Goal: Navigation & Orientation: Find specific page/section

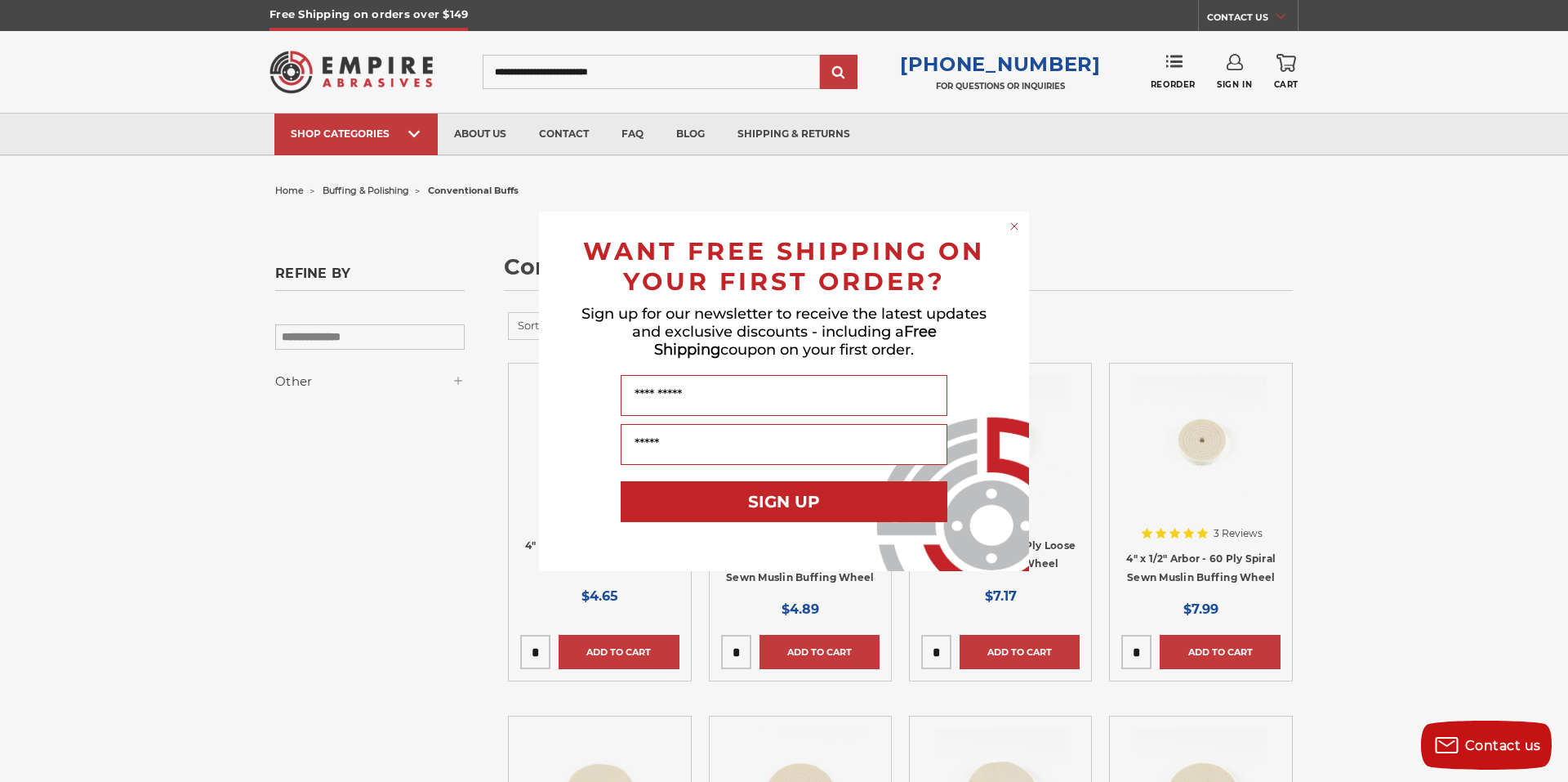
click at [1013, 228] on circle "Close dialog" at bounding box center [1014, 226] width 16 height 16
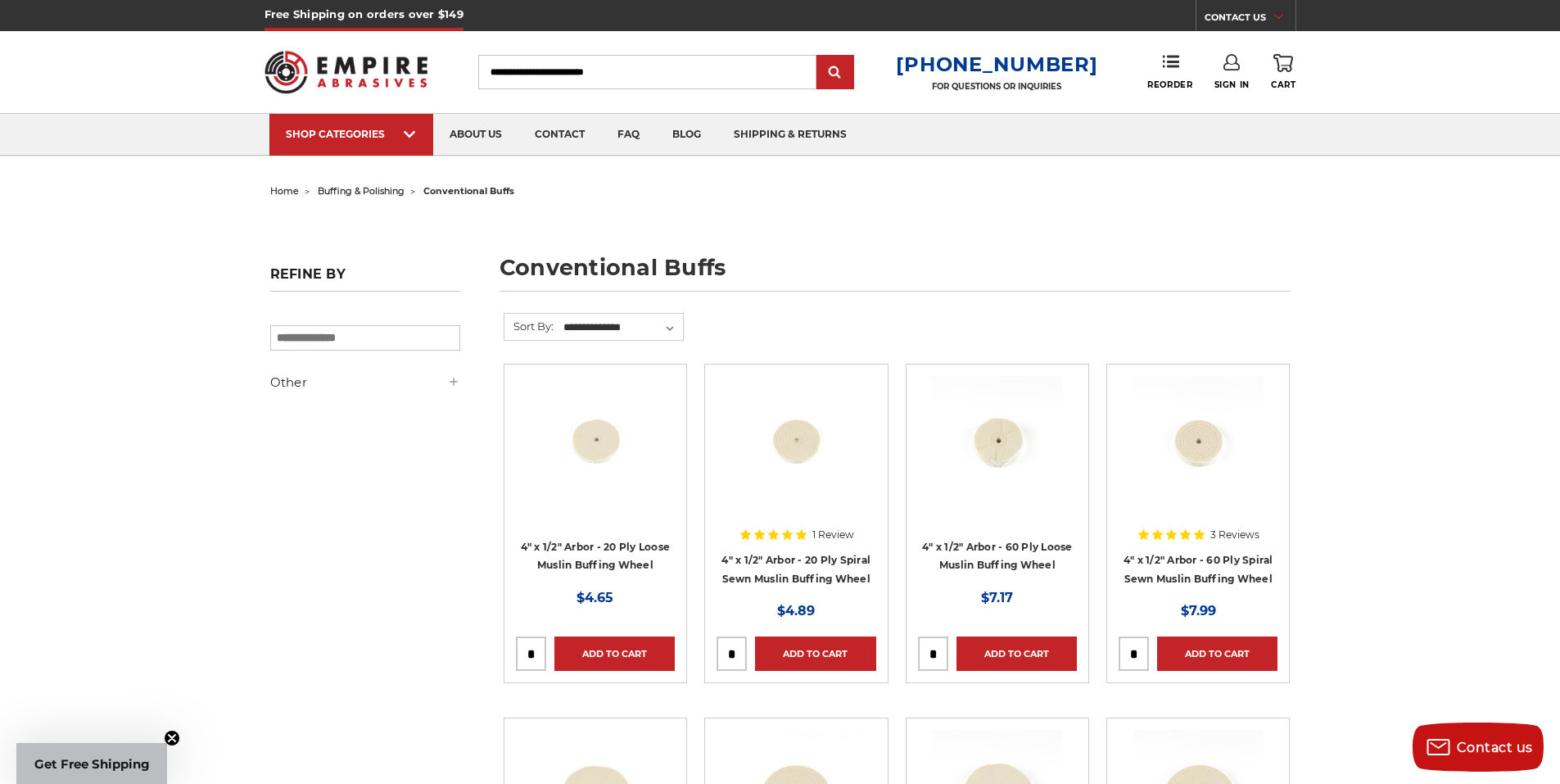
click at [285, 189] on span "home" at bounding box center [285, 191] width 29 height 11
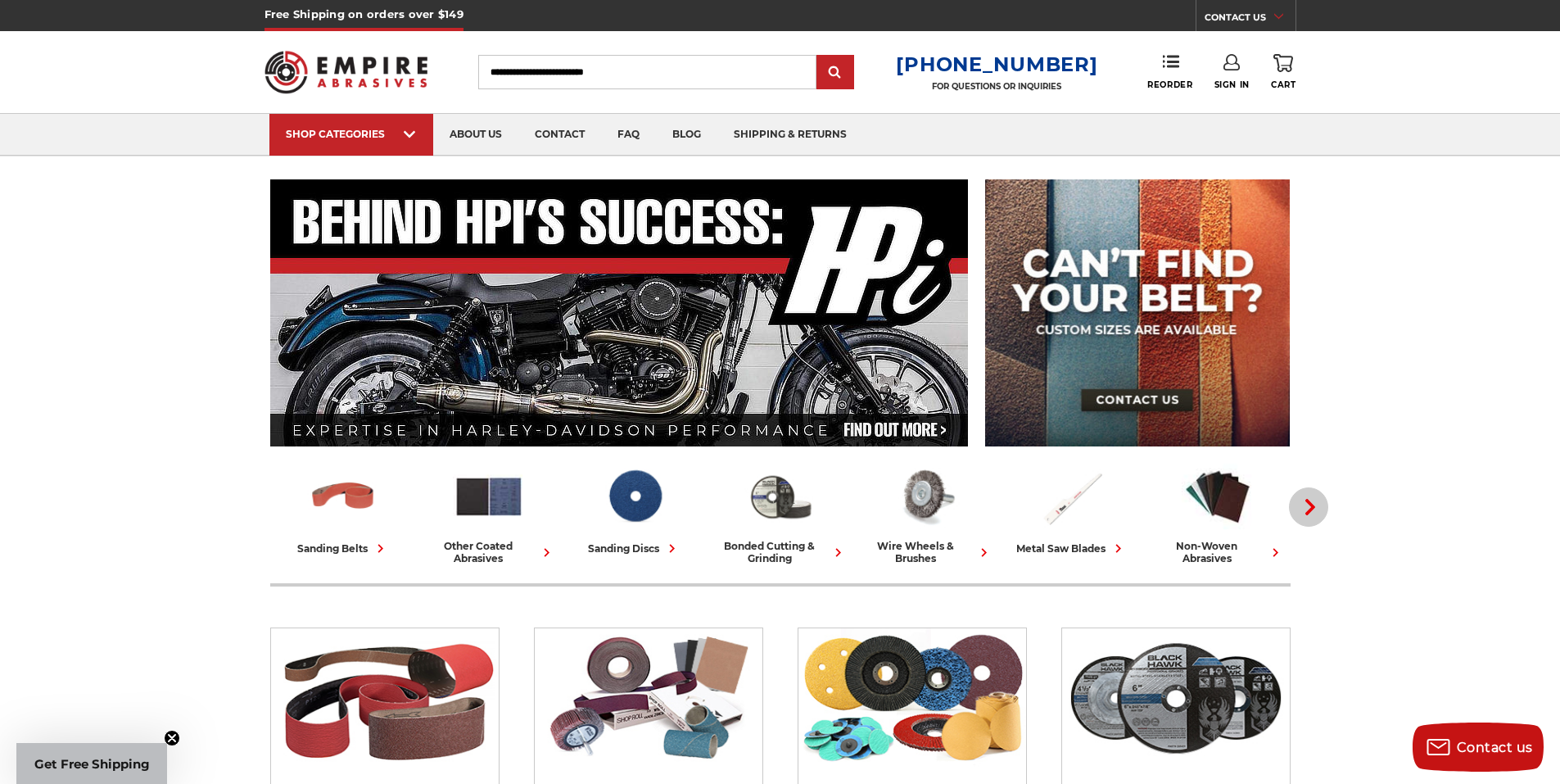
click at [1315, 507] on icon "button" at bounding box center [1311, 507] width 17 height 17
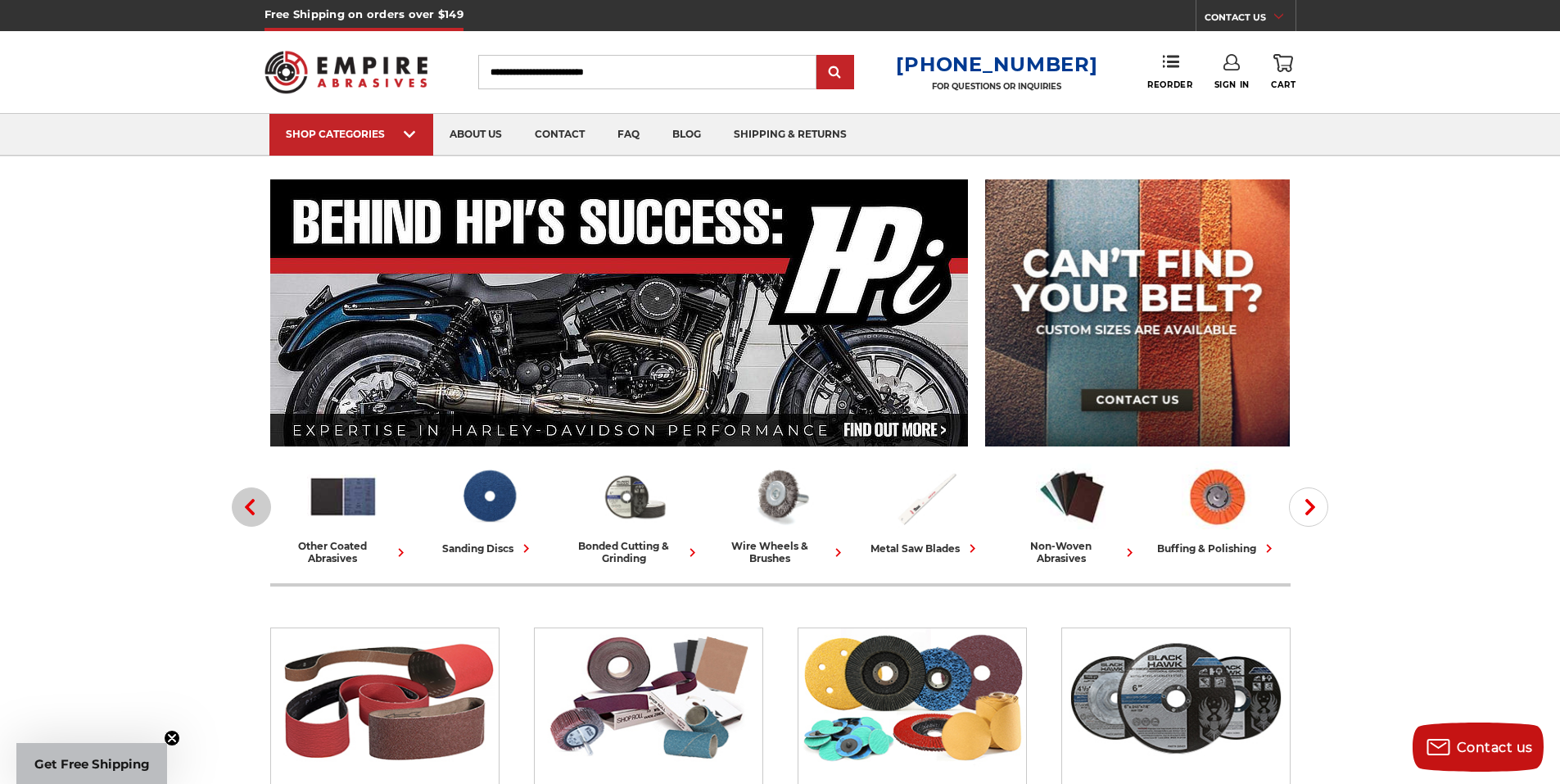
click at [249, 507] on icon "button" at bounding box center [250, 507] width 17 height 17
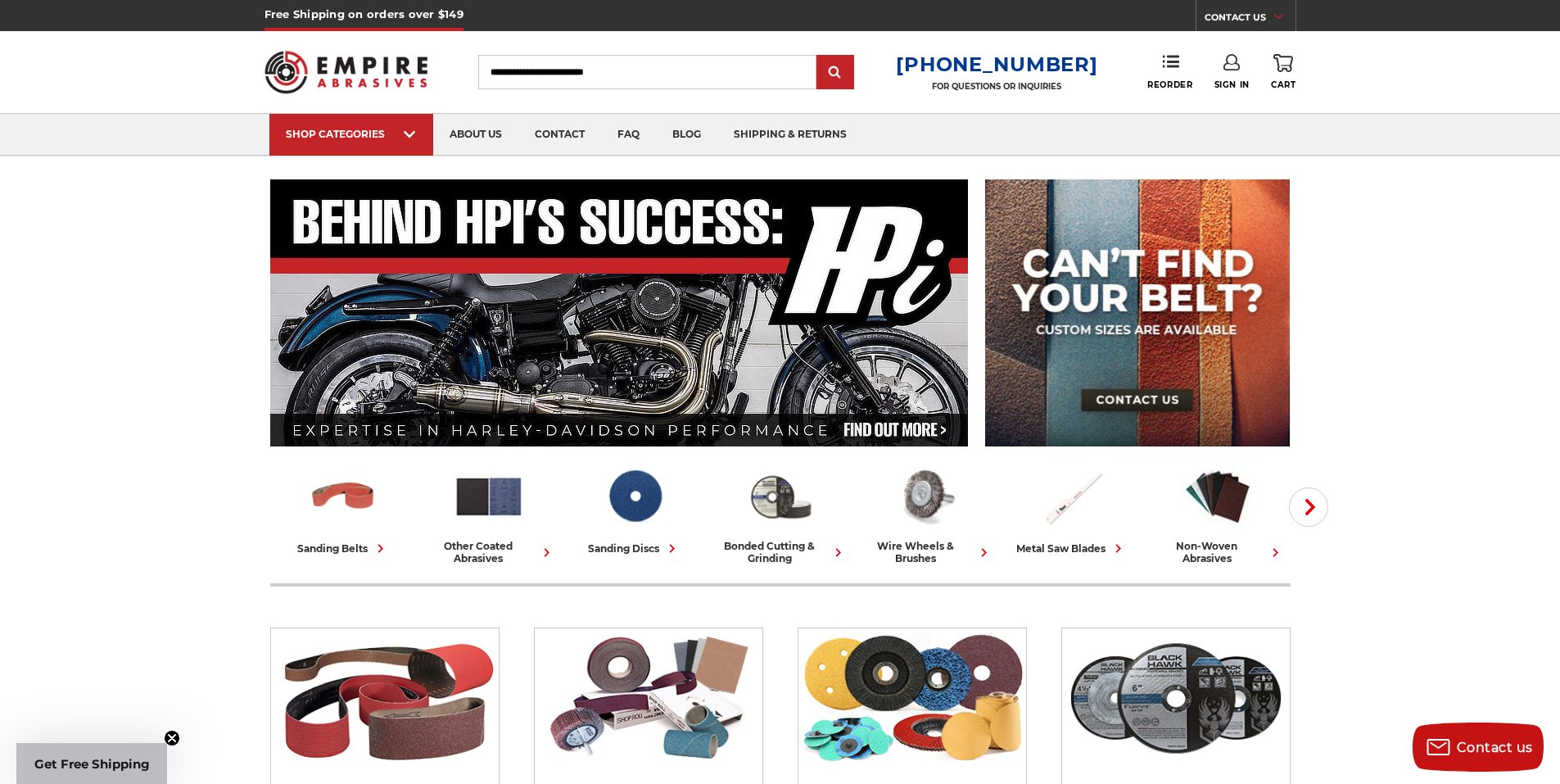
click at [907, 540] on div "wire wheels & brushes" at bounding box center [926, 551] width 133 height 25
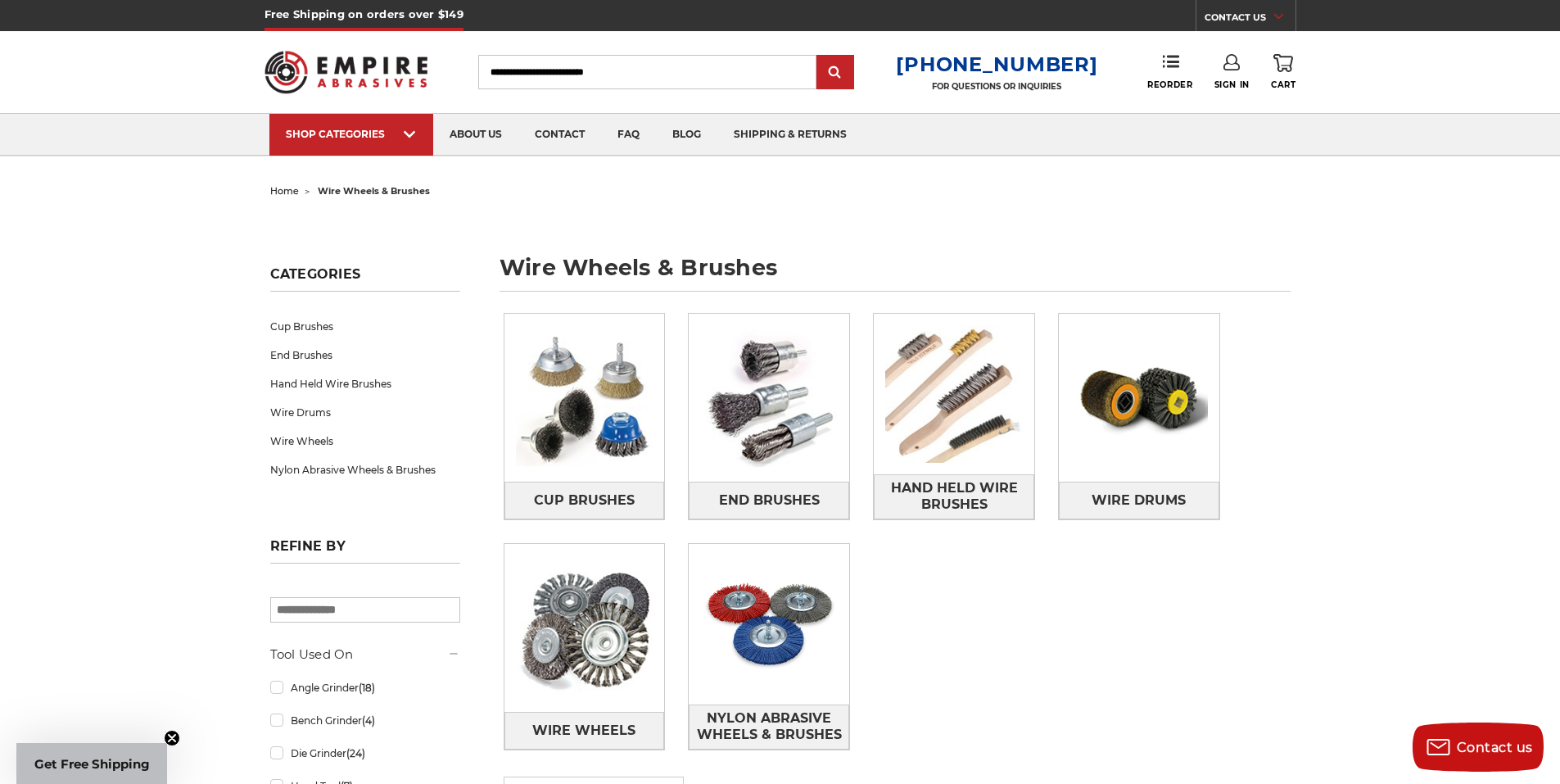
click at [278, 189] on span "home" at bounding box center [285, 191] width 29 height 11
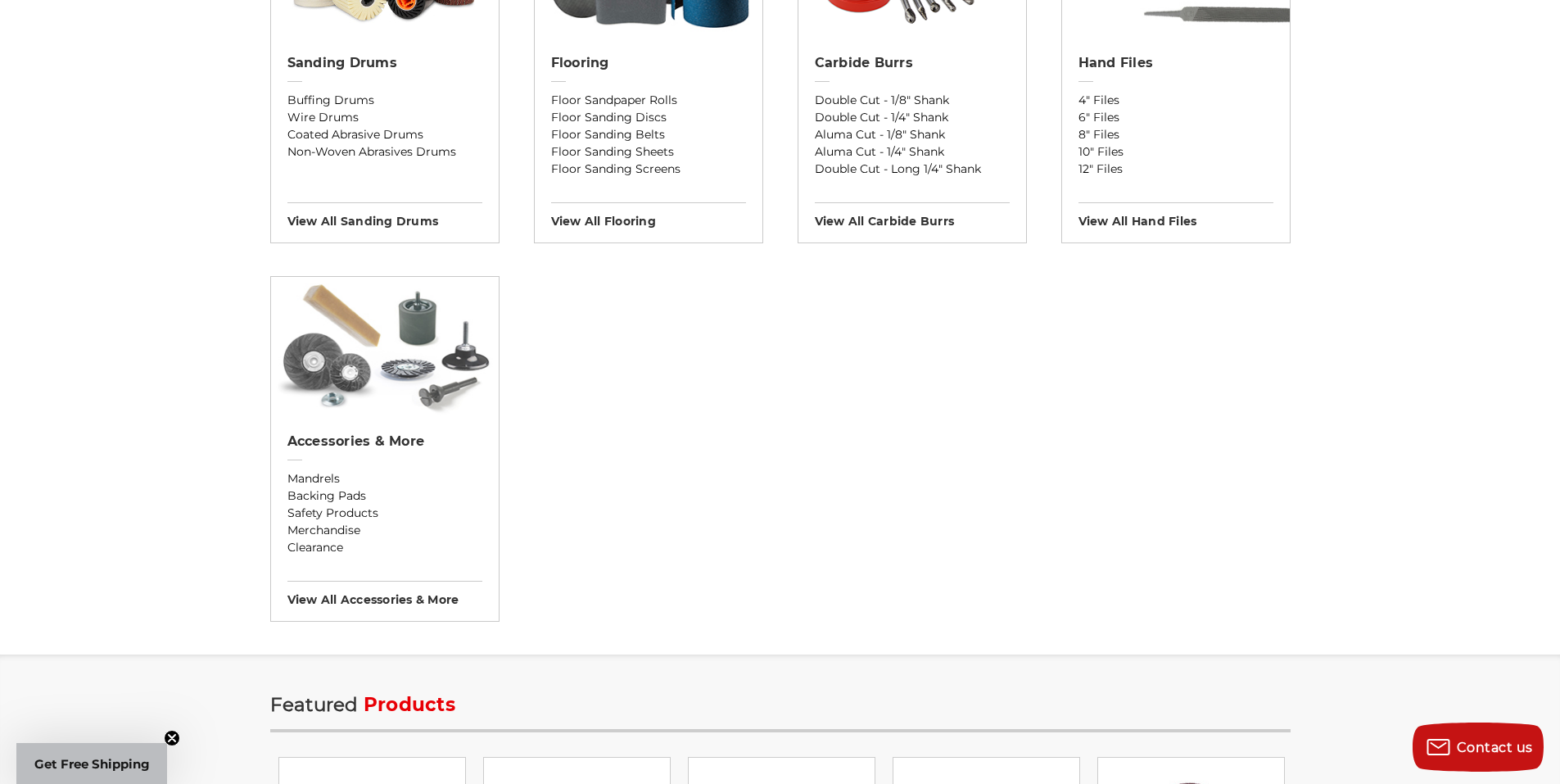
scroll to position [1531, 0]
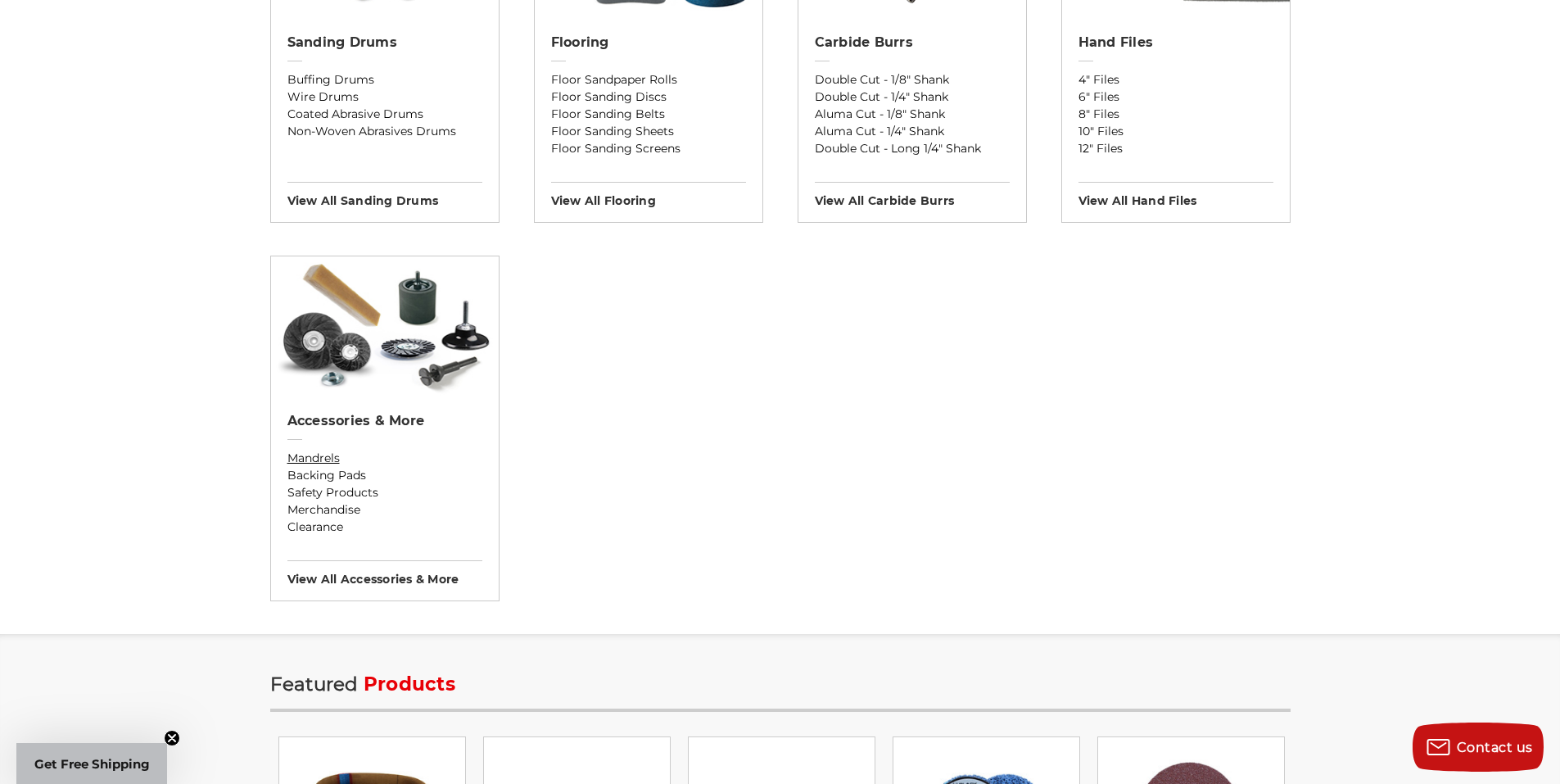
click at [313, 458] on link "Mandrels" at bounding box center [385, 458] width 195 height 18
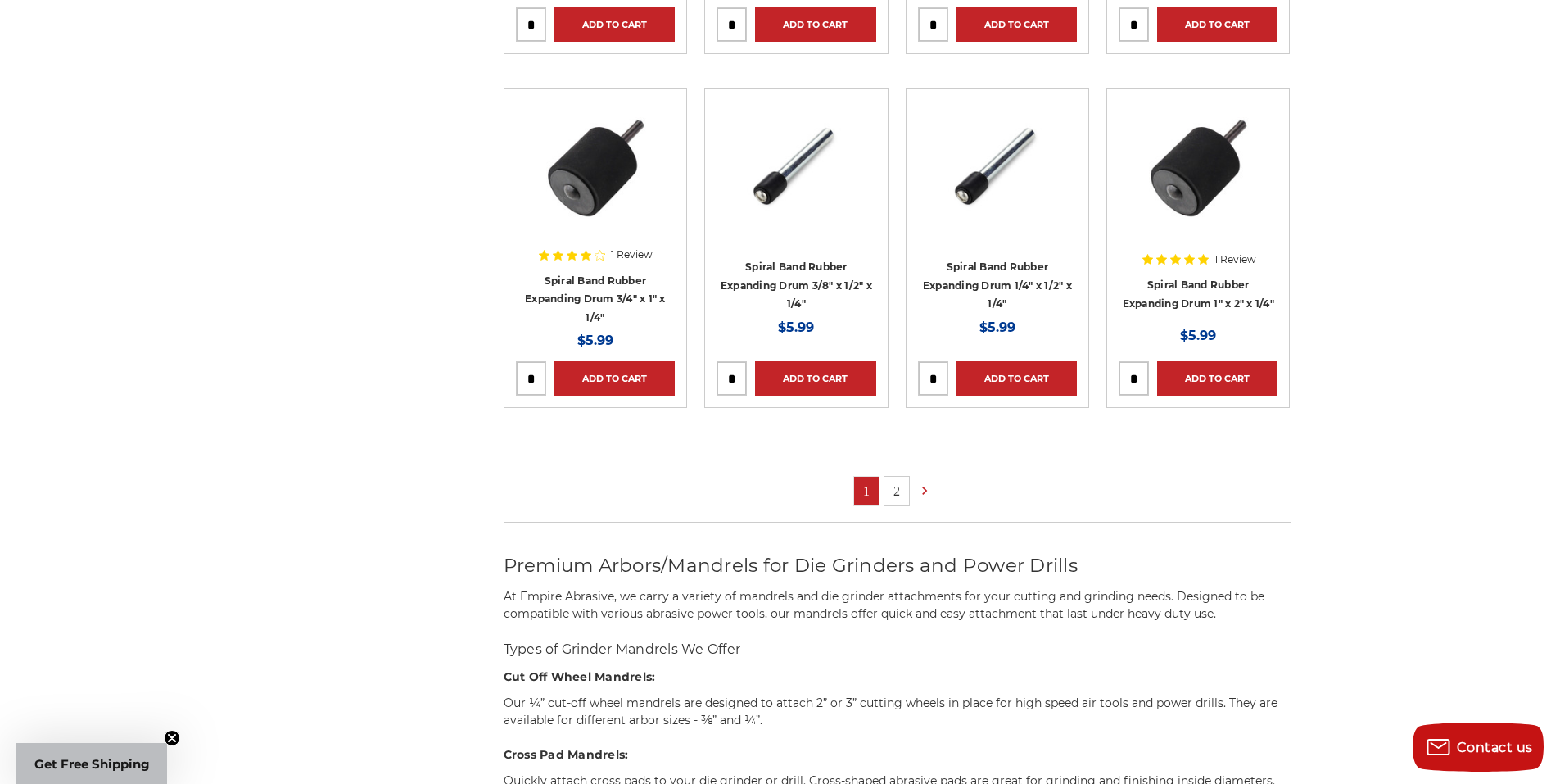
click at [892, 493] on link "2" at bounding box center [896, 490] width 25 height 29
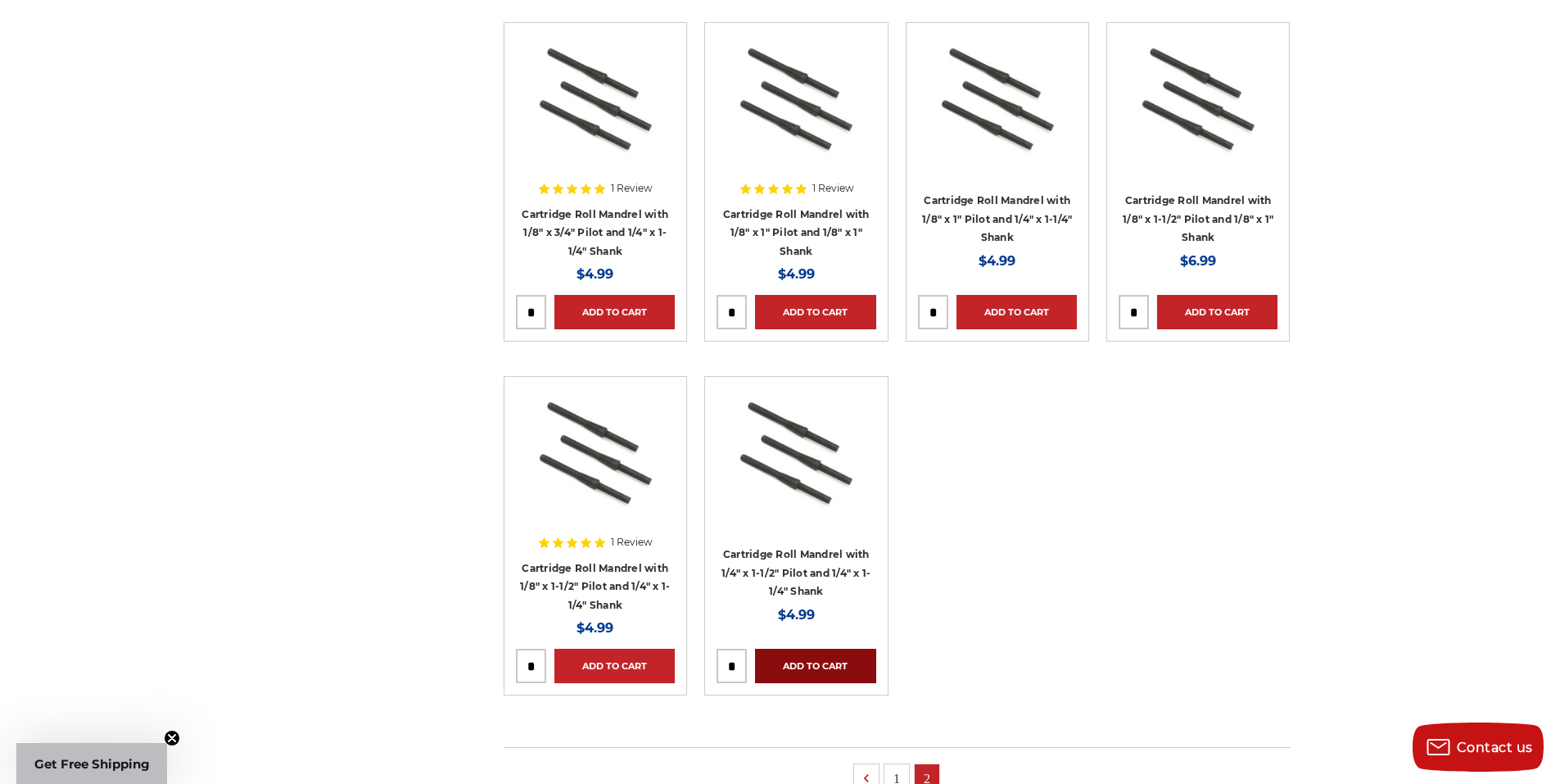
scroll to position [655, 0]
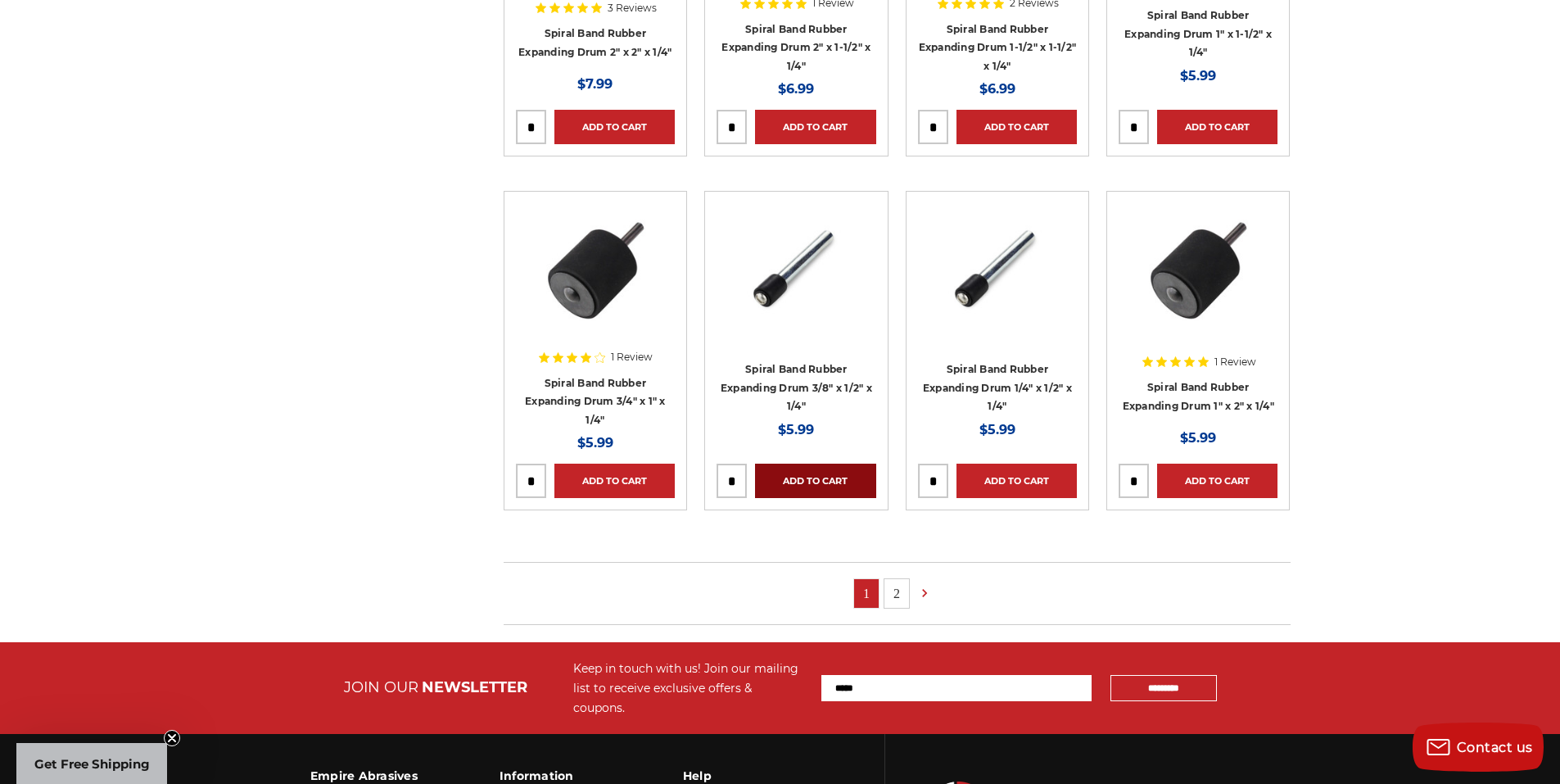
scroll to position [901, 0]
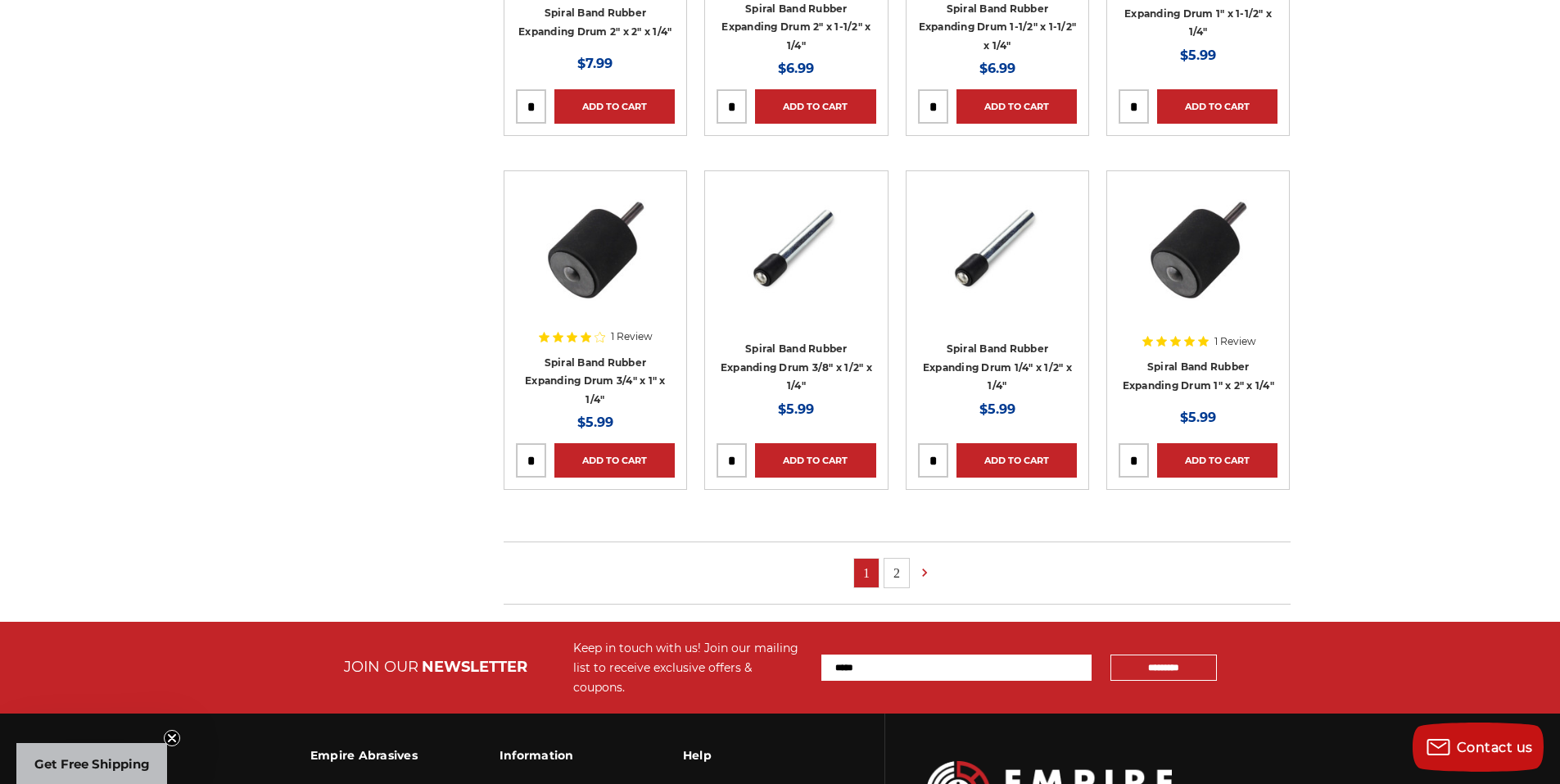
click at [901, 574] on link "2" at bounding box center [896, 573] width 25 height 29
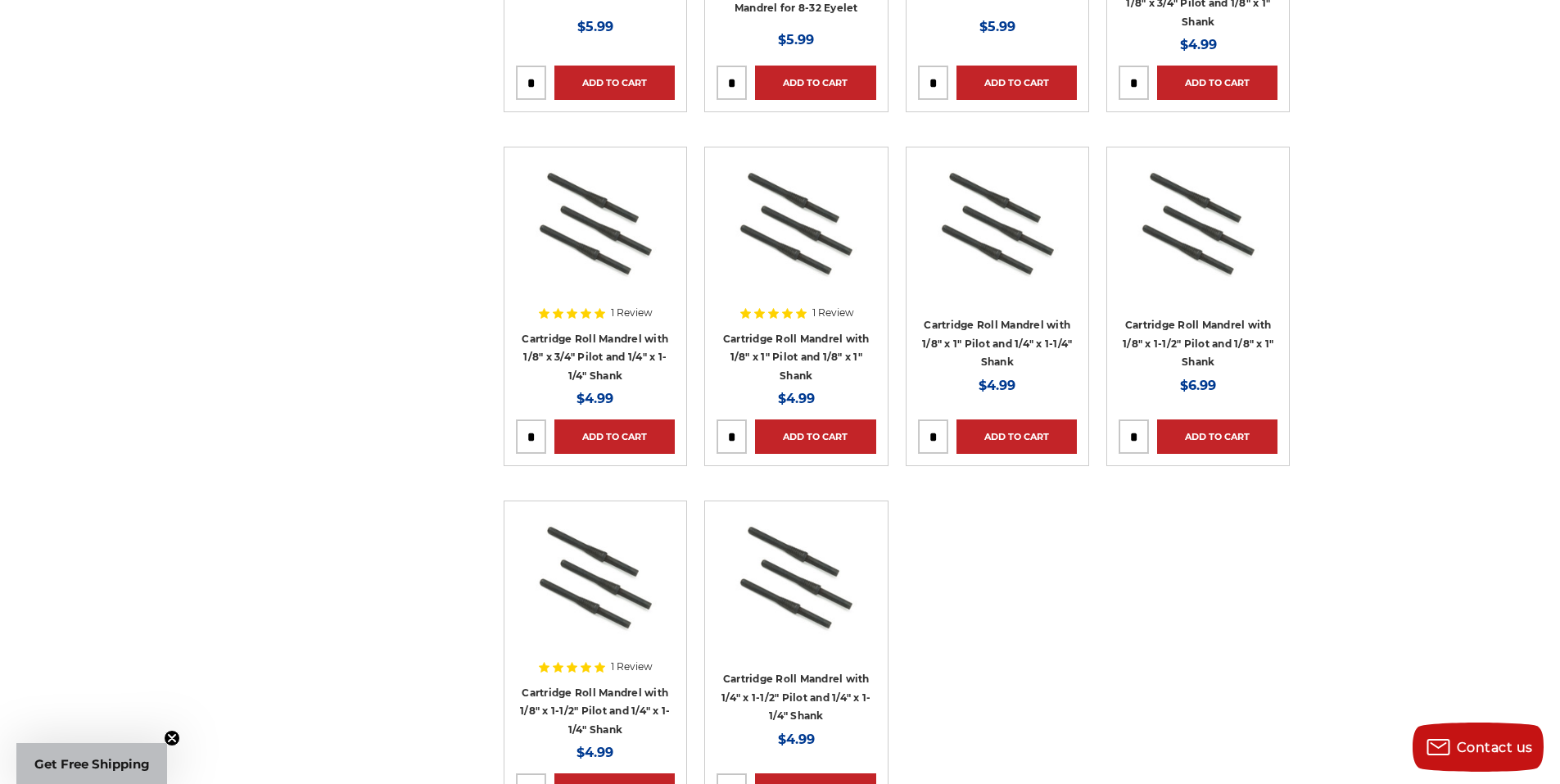
scroll to position [574, 0]
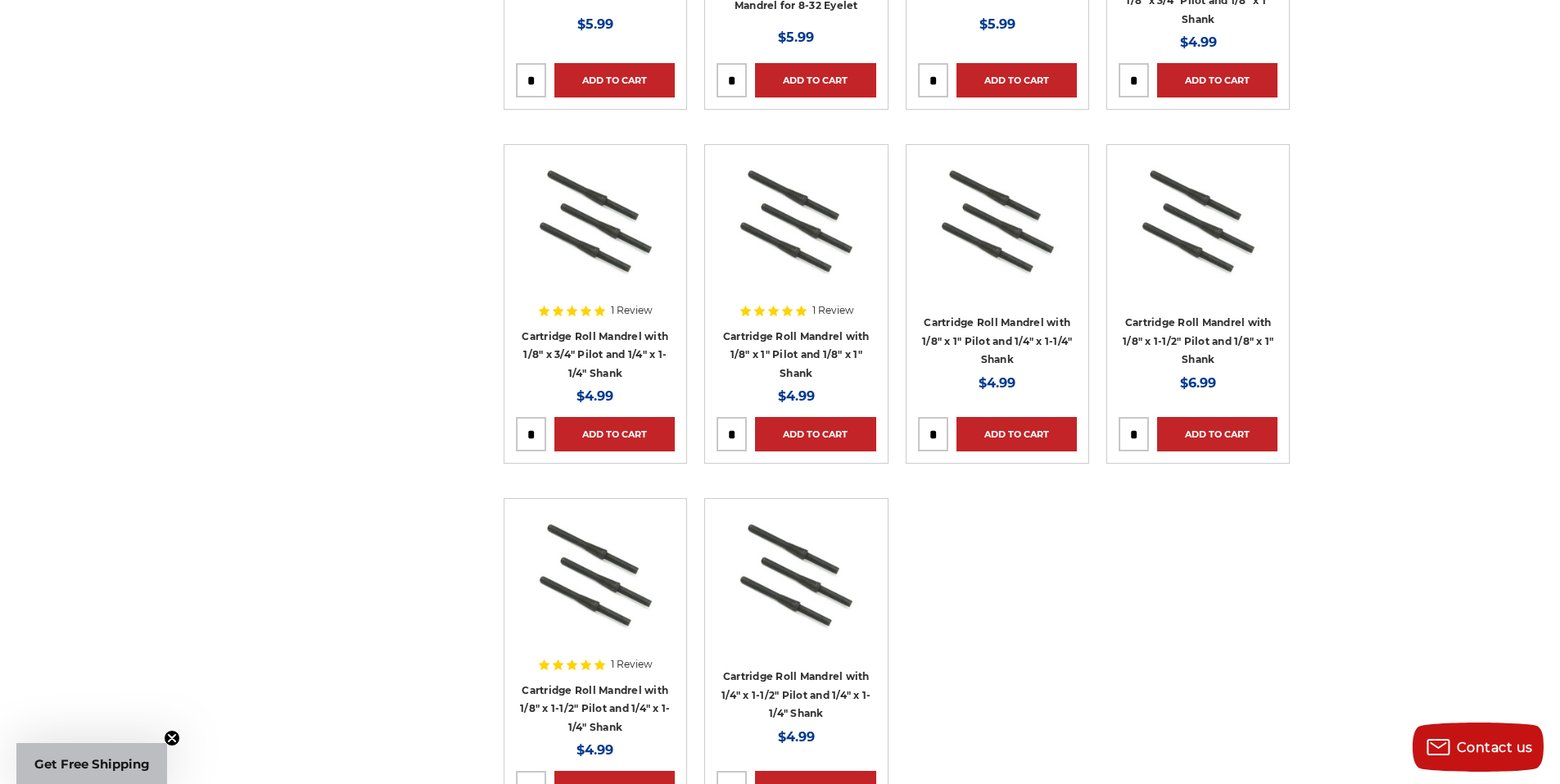
drag, startPoint x: 505, startPoint y: 765, endPoint x: 488, endPoint y: 780, distance: 22.7
